Goal: Information Seeking & Learning: Learn about a topic

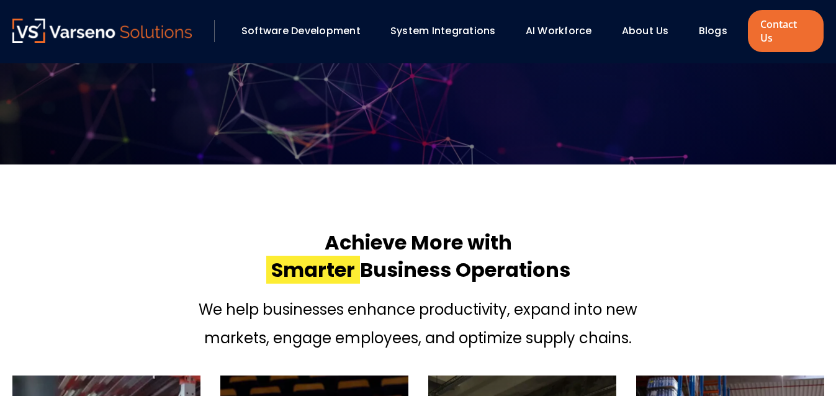
scroll to position [324, 0]
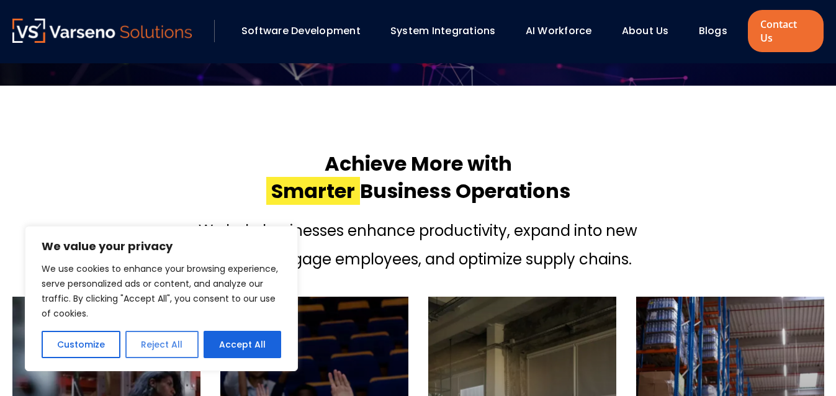
click at [161, 351] on button "Reject All" at bounding box center [161, 344] width 73 height 27
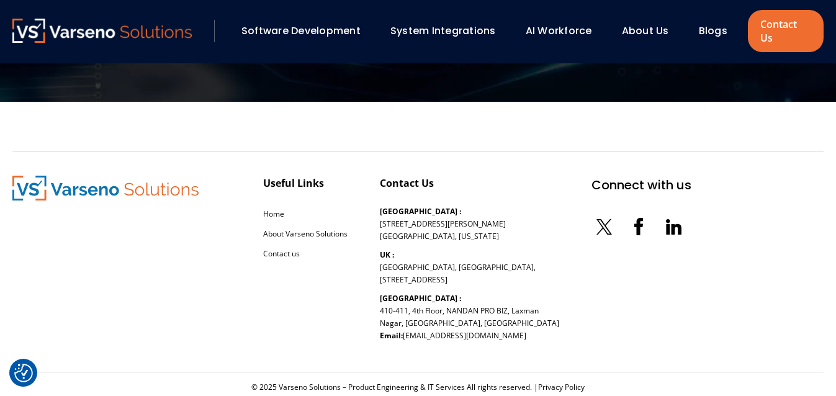
scroll to position [3935, 0]
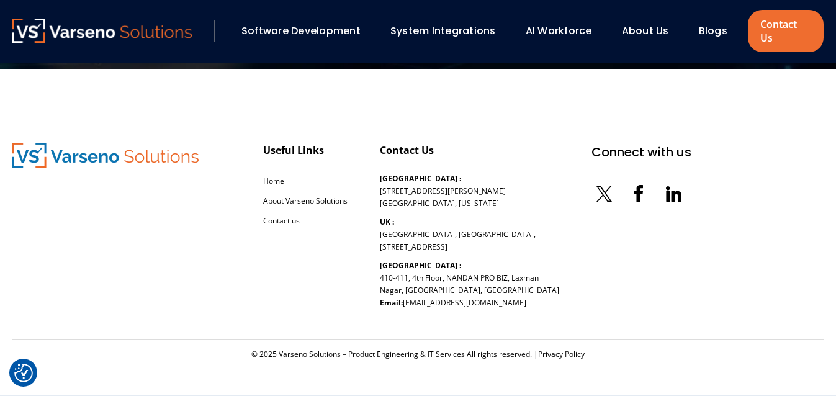
click at [638, 39] on div "About Us" at bounding box center [650, 30] width 71 height 21
click at [639, 37] on link "About Us" at bounding box center [645, 31] width 47 height 14
click at [646, 26] on link "About Us" at bounding box center [645, 31] width 47 height 14
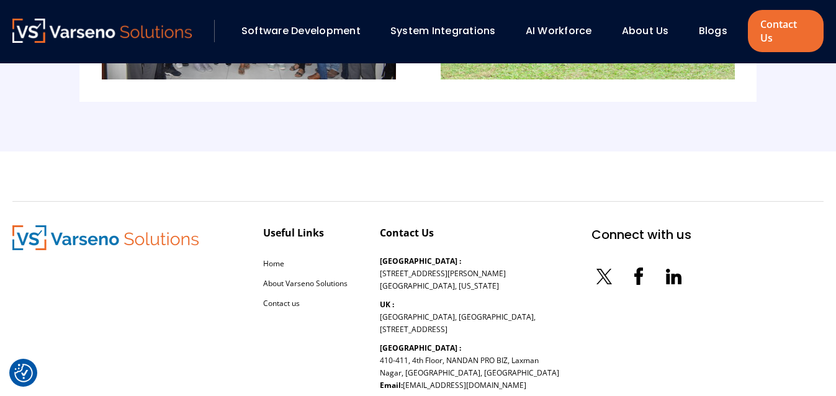
scroll to position [2854, 0]
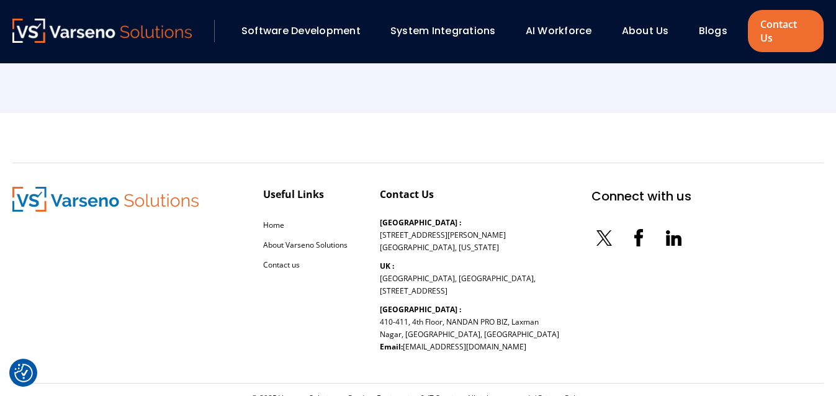
click at [576, 34] on link "AI Workforce" at bounding box center [558, 31] width 66 height 14
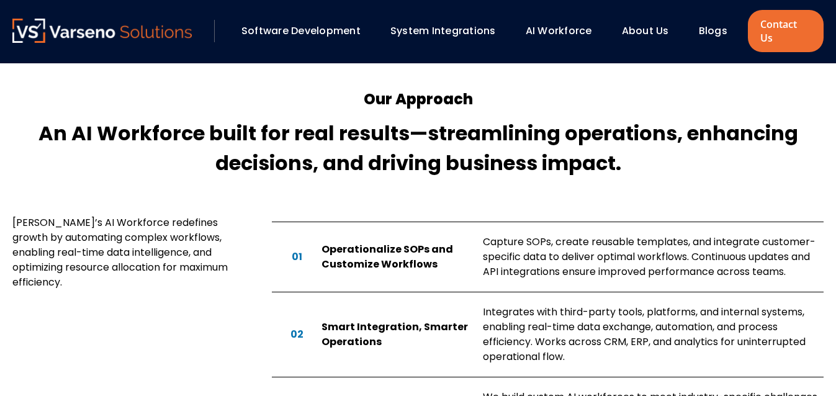
scroll to position [758, 0]
